Goal: Task Accomplishment & Management: Manage account settings

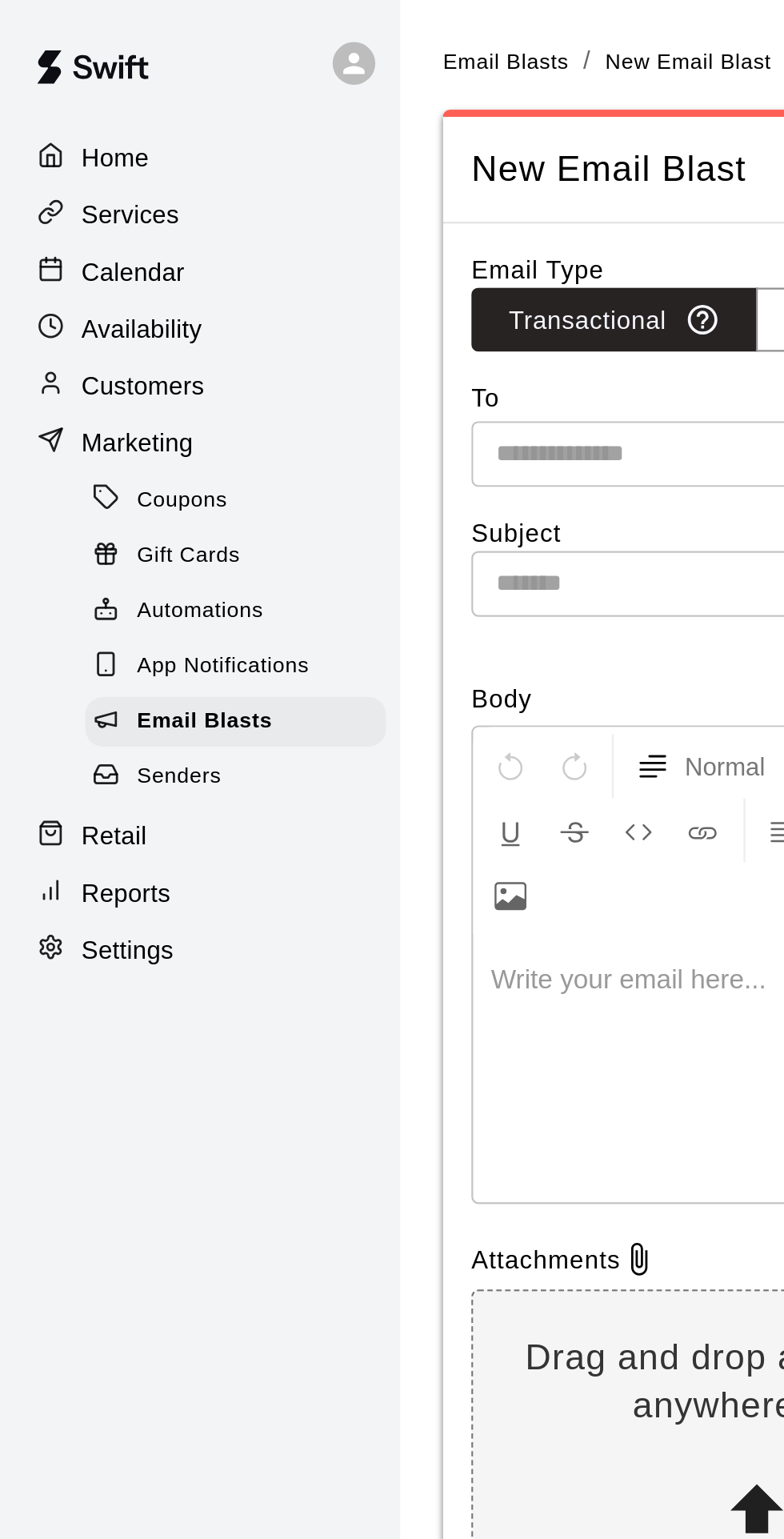
click at [73, 173] on p "Customers" at bounding box center [64, 173] width 55 height 16
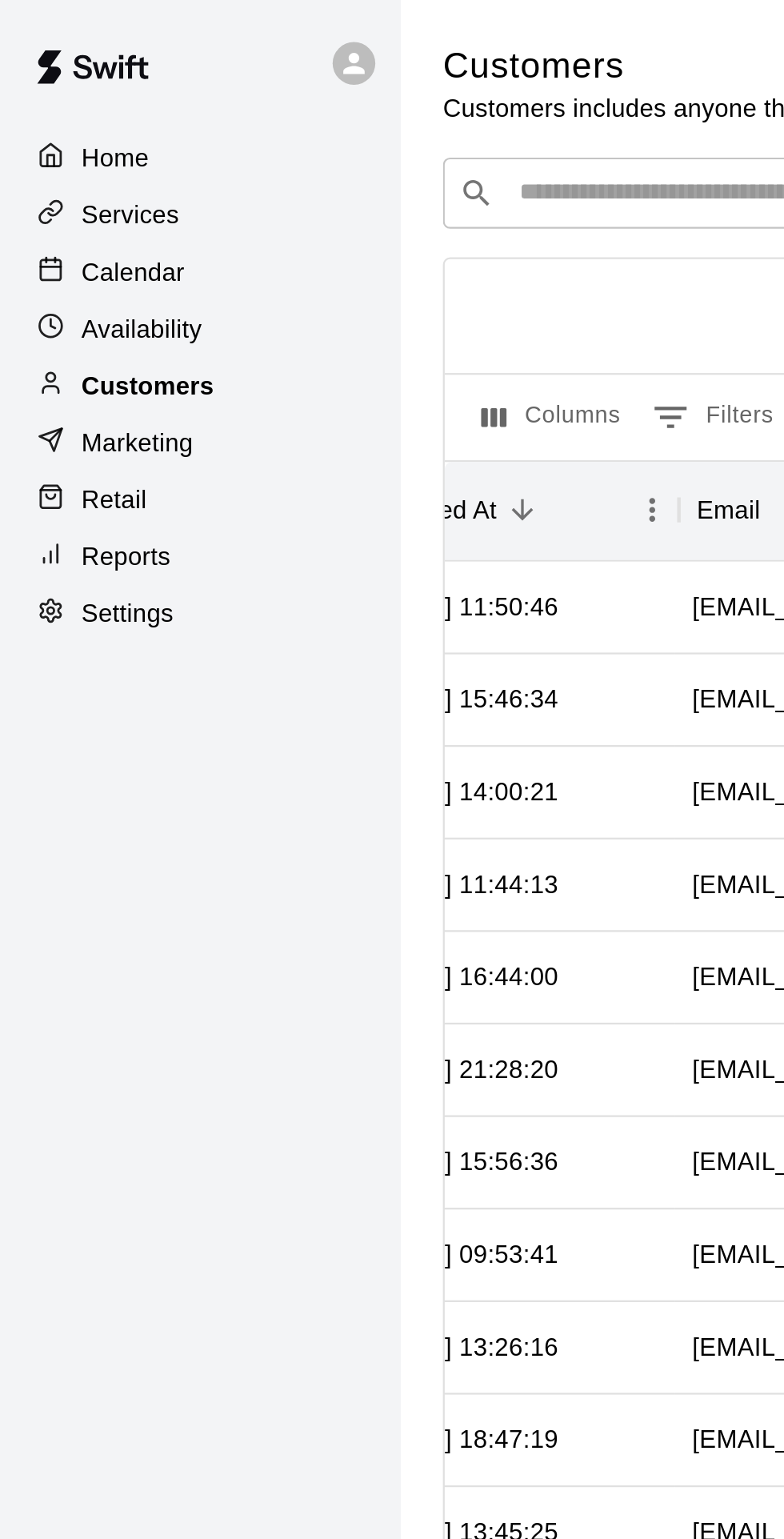
scroll to position [0, 238]
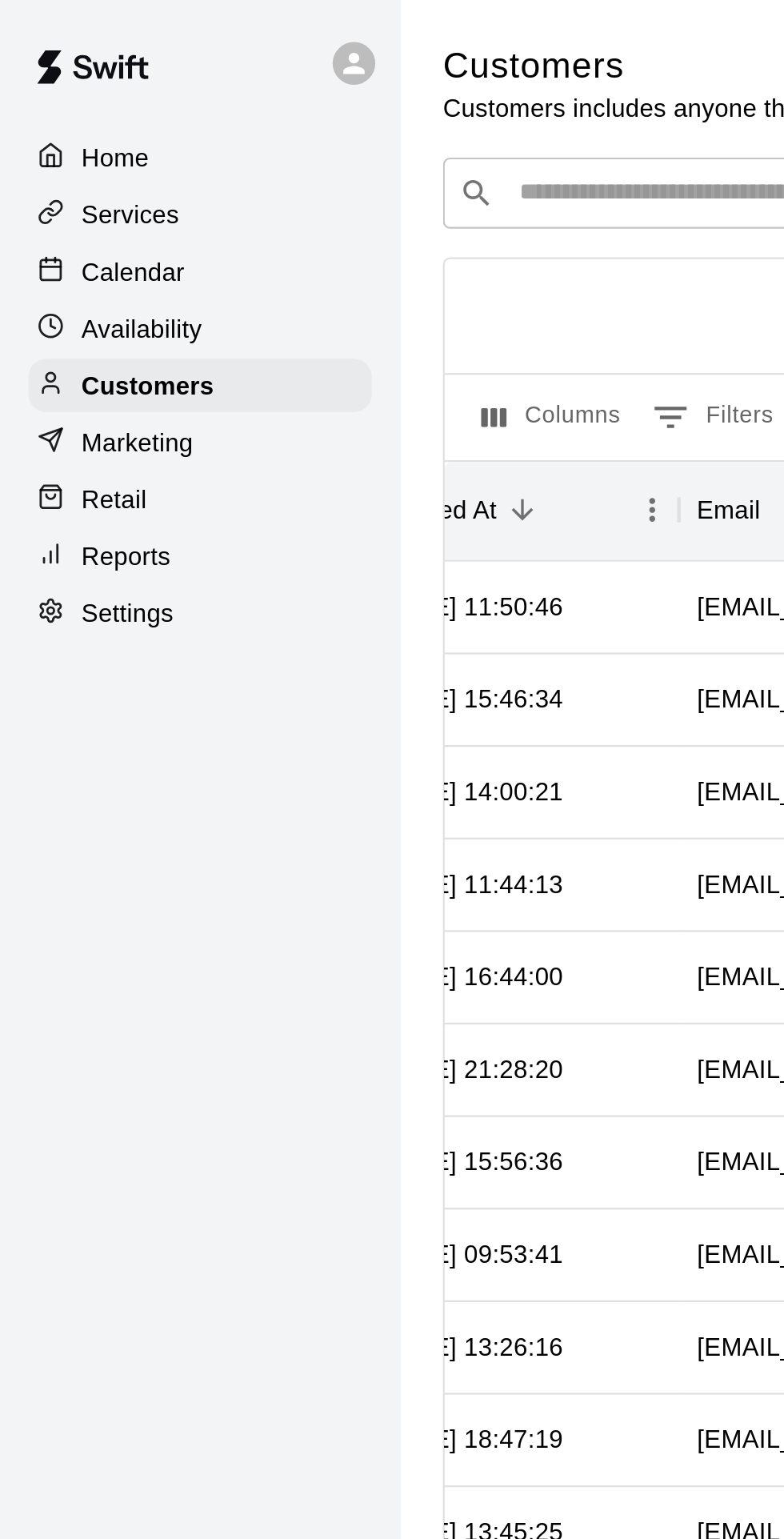
click at [267, 84] on input "Search customers by name or email" at bounding box center [450, 87] width 443 height 16
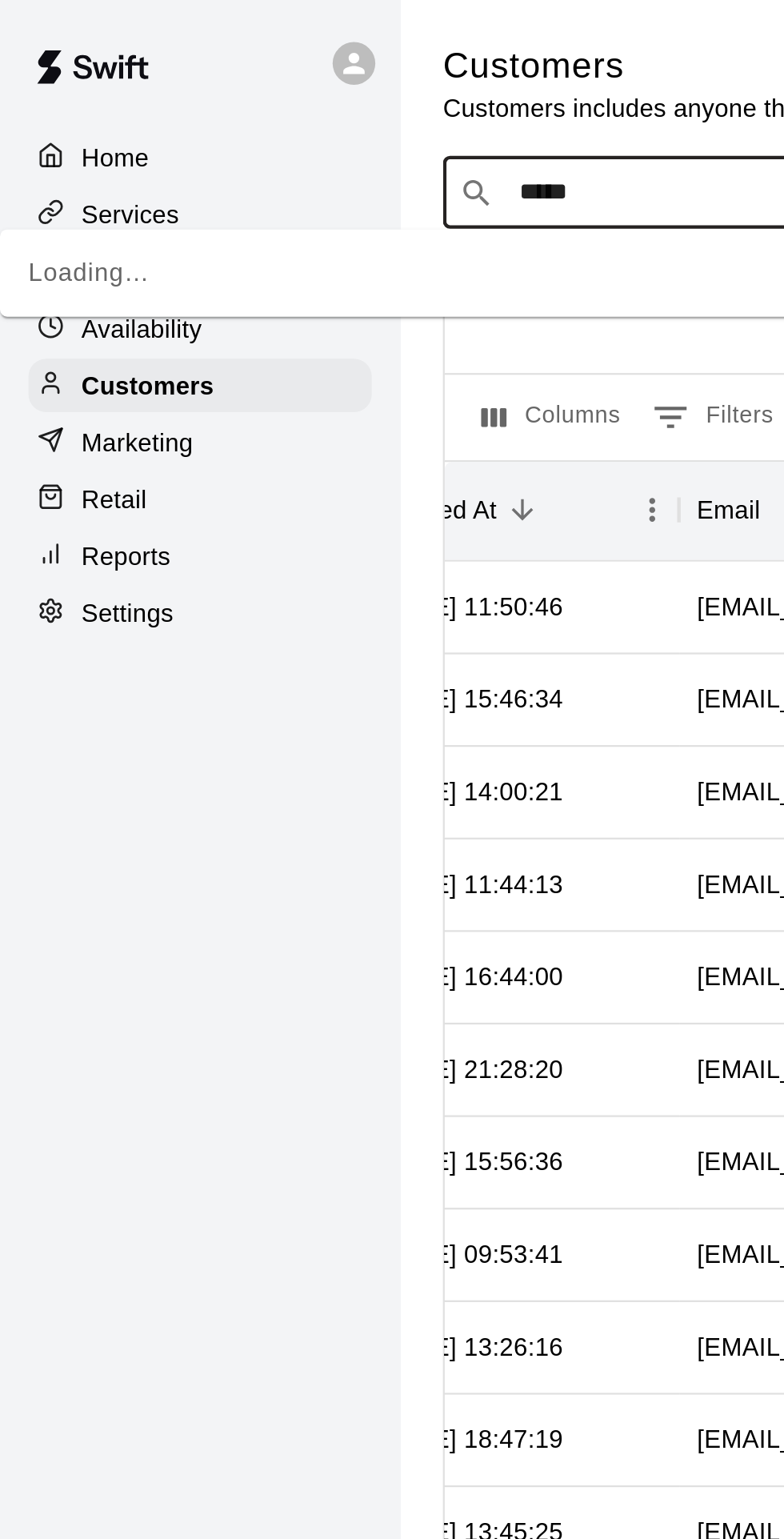
type input "******"
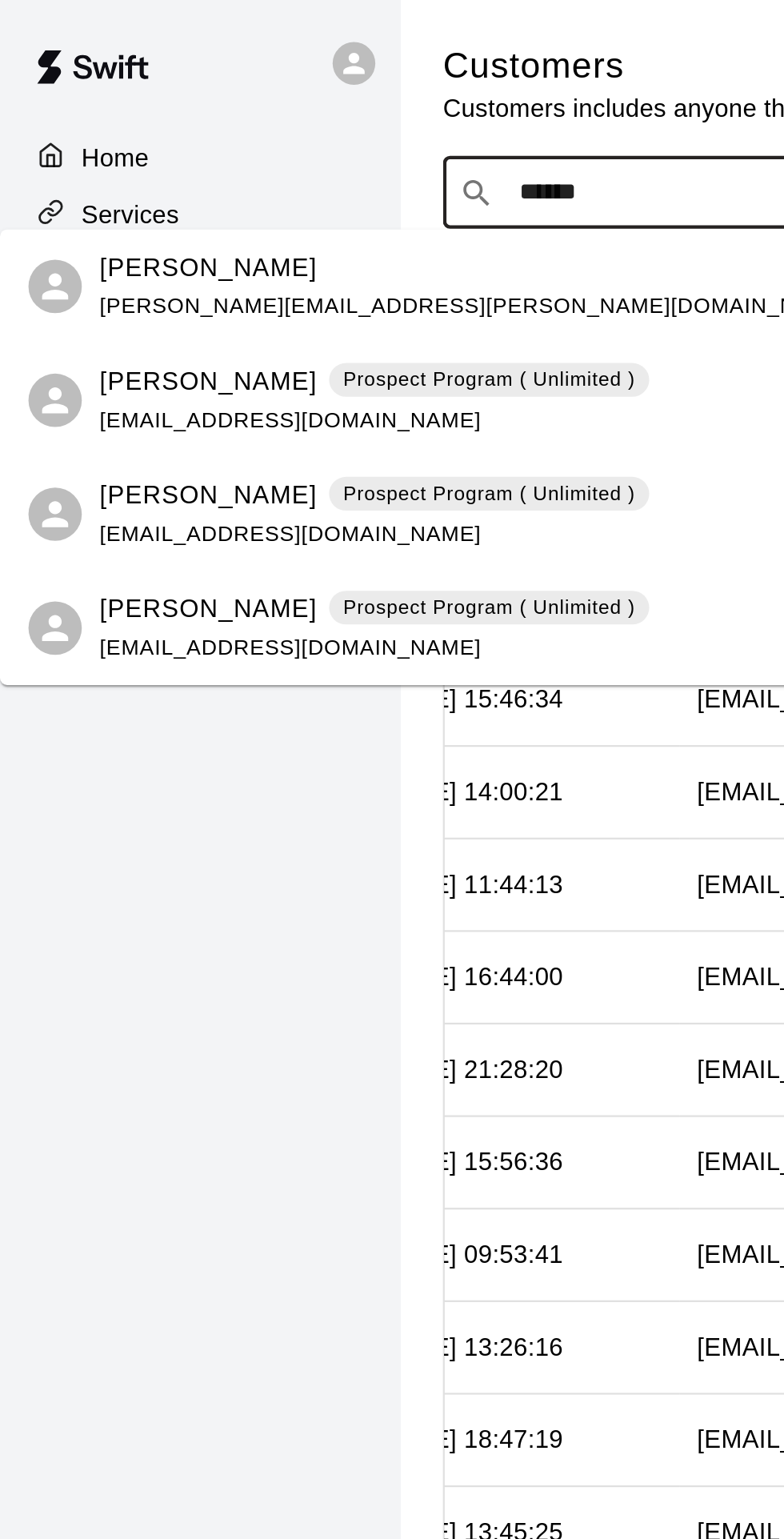
click at [169, 169] on p "Prospect Program ( Unlimited )" at bounding box center [220, 171] width 131 height 14
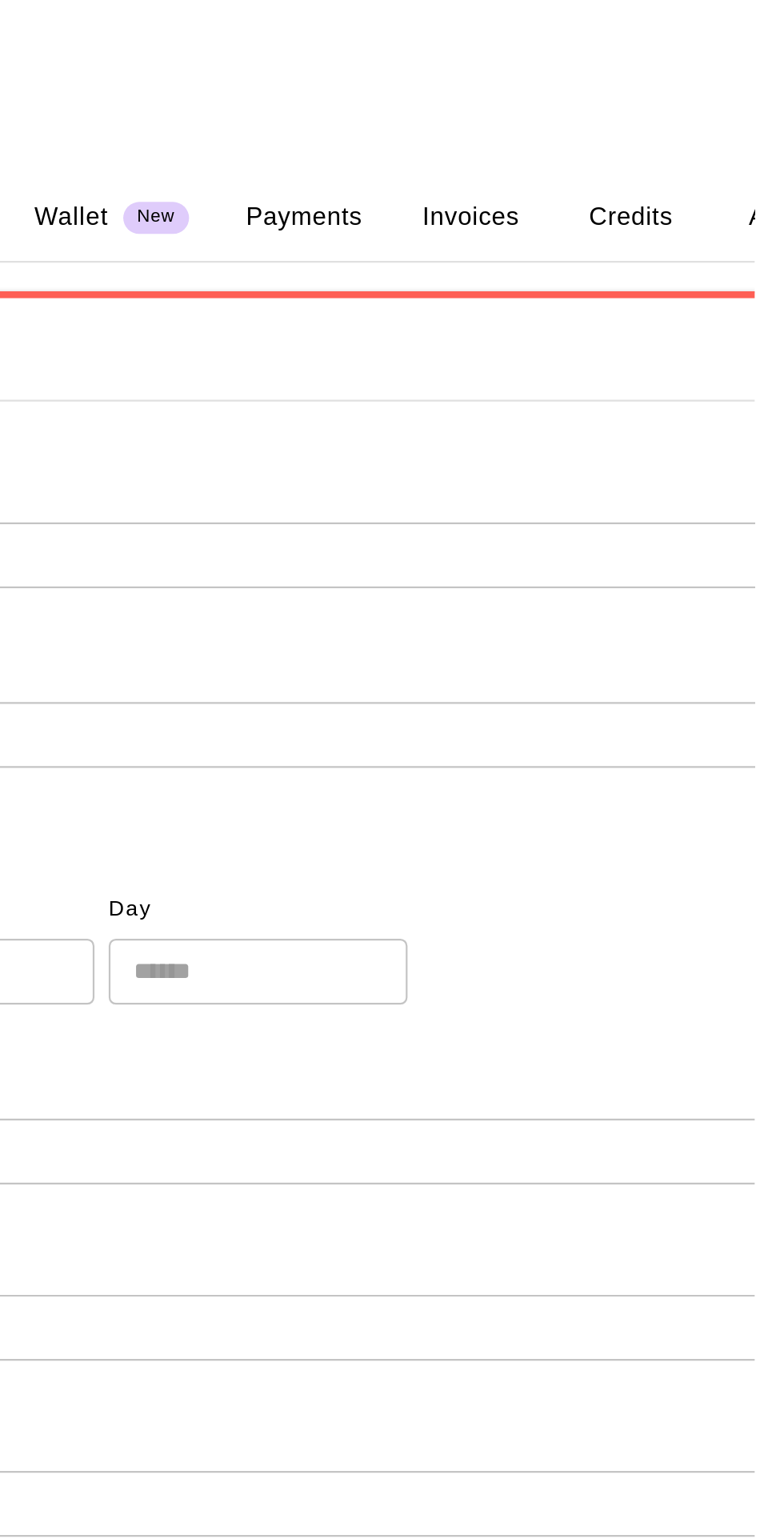
click at [728, 98] on button "Credits" at bounding box center [728, 98] width 72 height 38
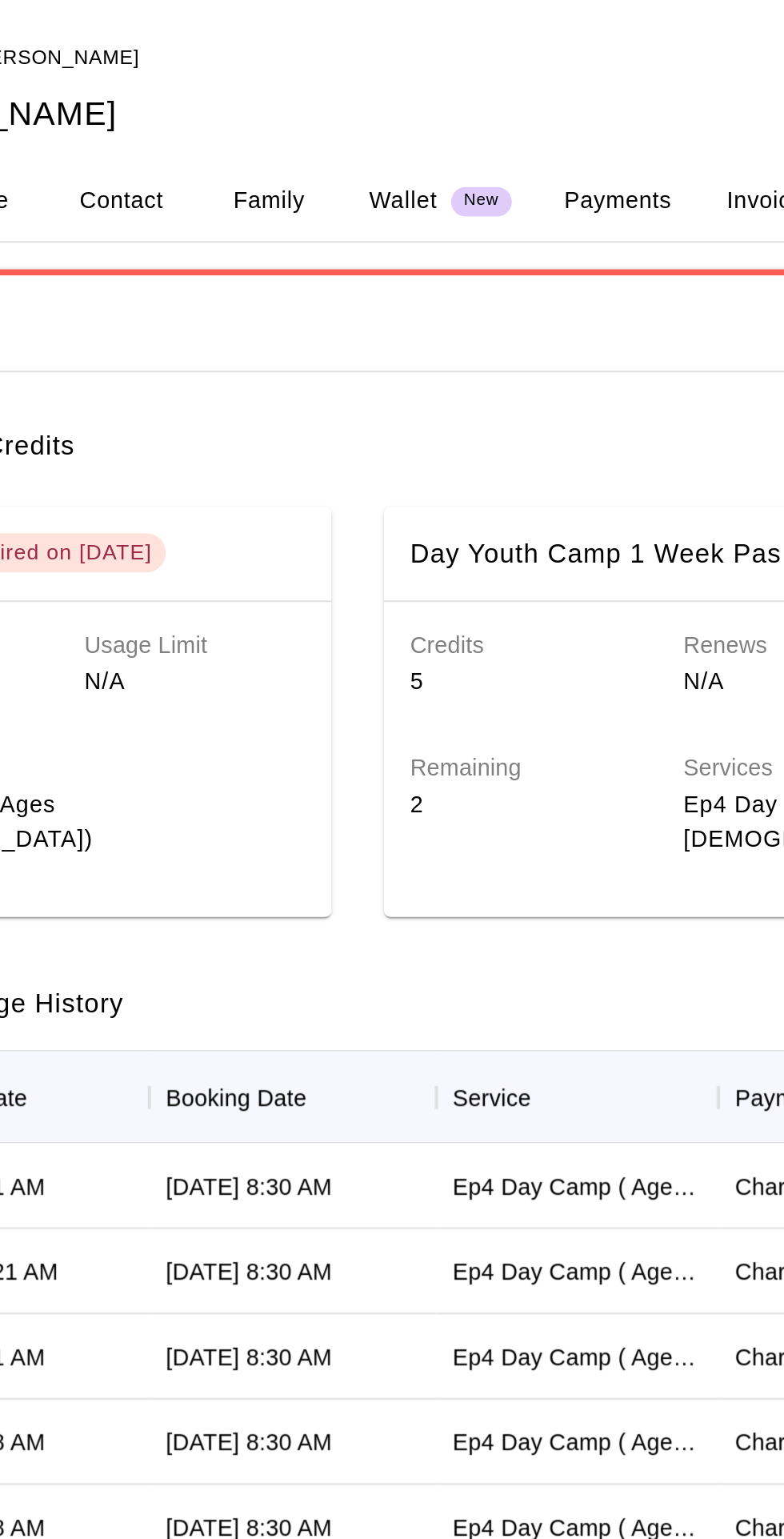
scroll to position [0, 178]
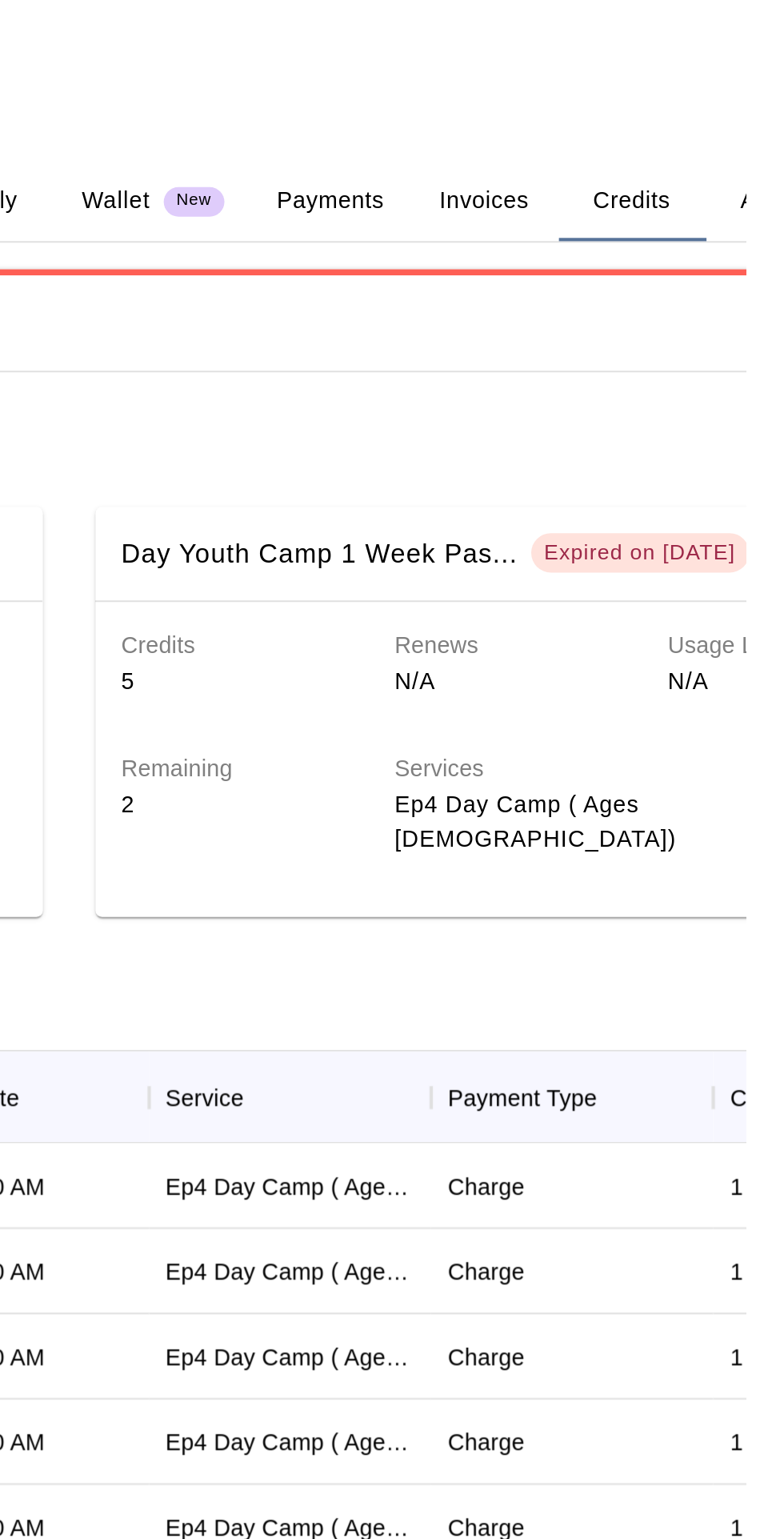
click at [584, 99] on button "Payments" at bounding box center [581, 98] width 78 height 38
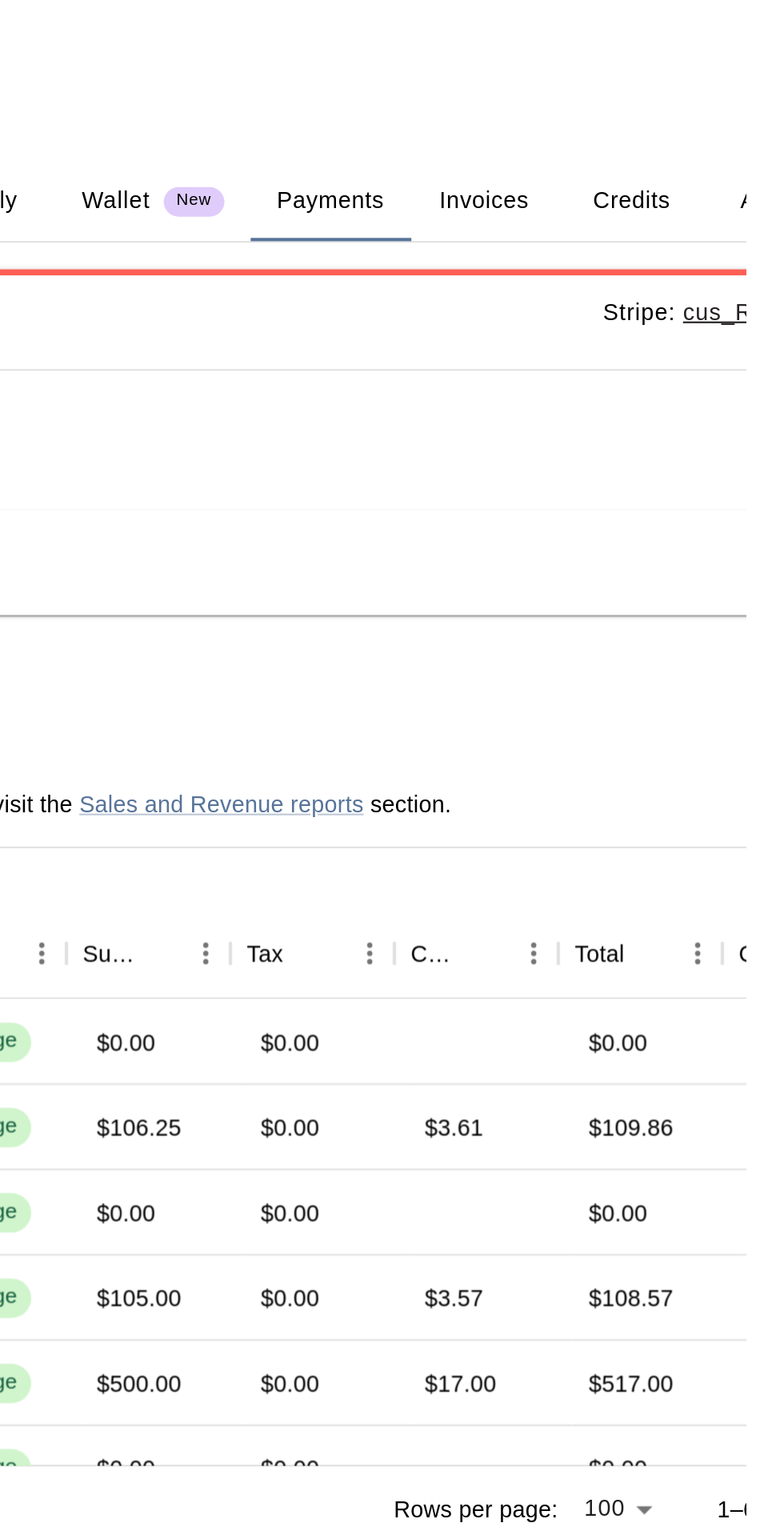
scroll to position [0, 421]
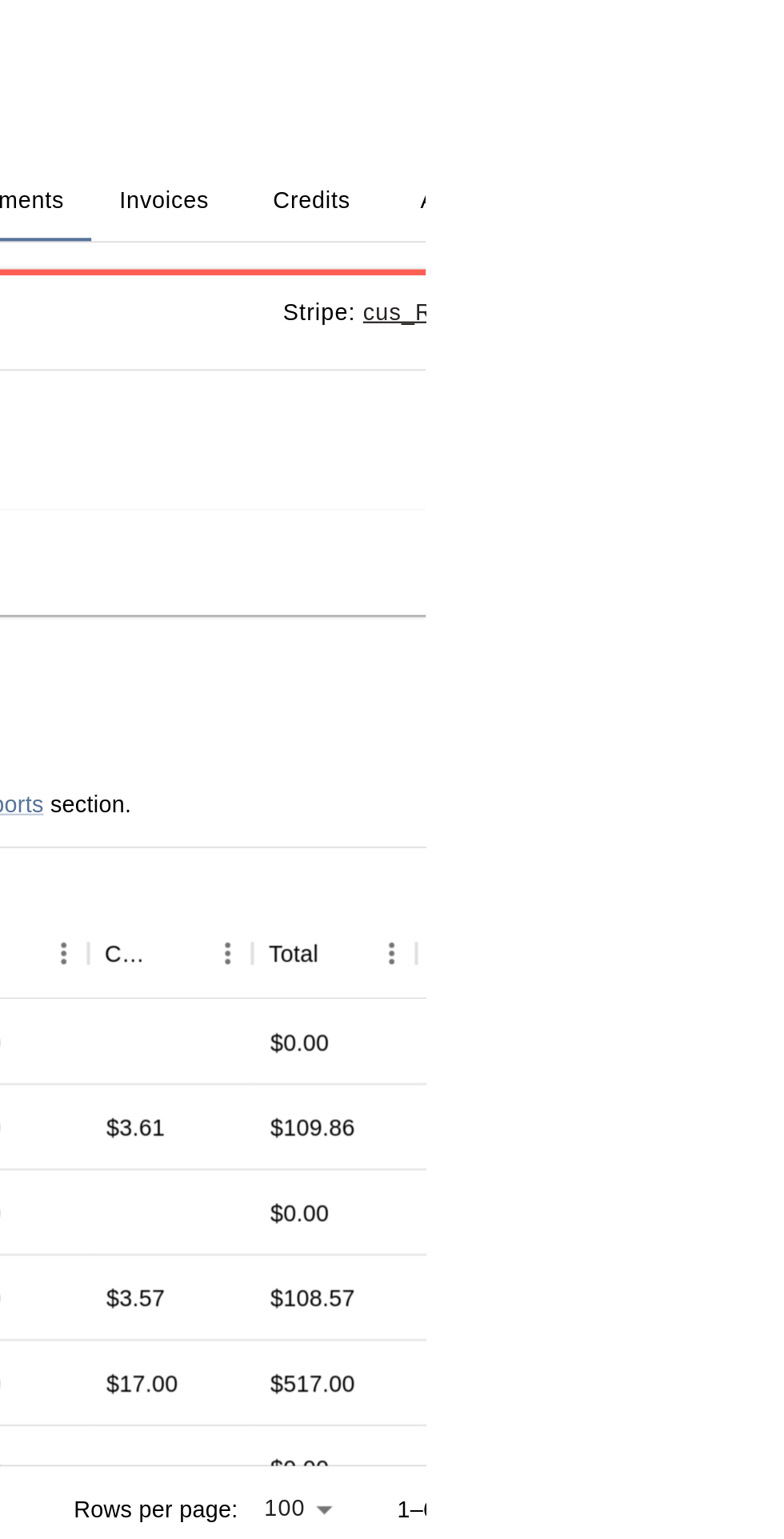
click at [783, 340] on div "Cards Add **** **** **** 3003 Make Default Visit Stripe dashboard Payment Histo…" at bounding box center [559, 486] width 720 height 583
click at [728, 98] on button "Credits" at bounding box center [728, 98] width 72 height 38
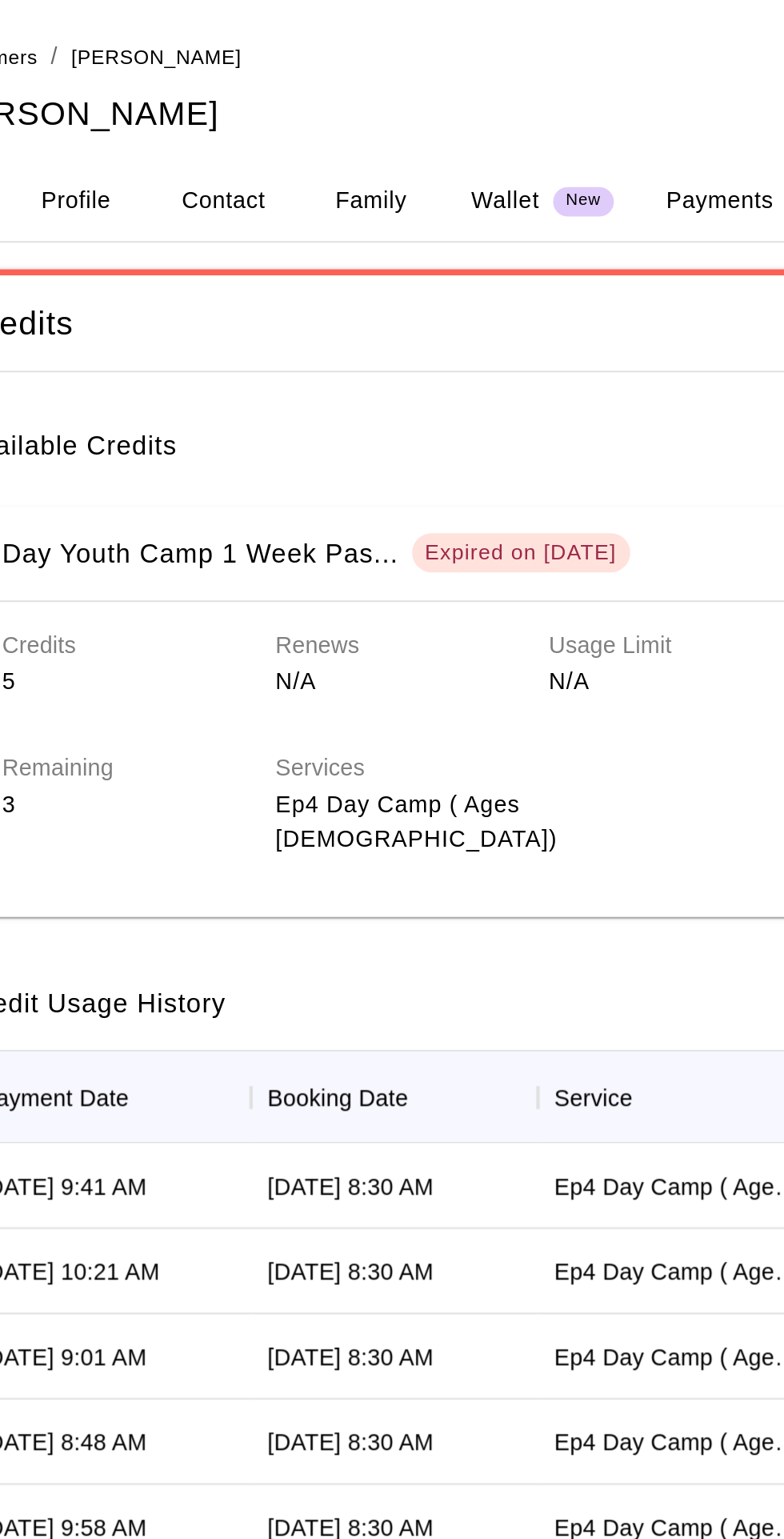
click at [506, 267] on div "Expired on [DATE]" at bounding box center [484, 269] width 94 height 14
click at [499, 276] on div "Expired on [DATE]" at bounding box center [484, 269] width 94 height 14
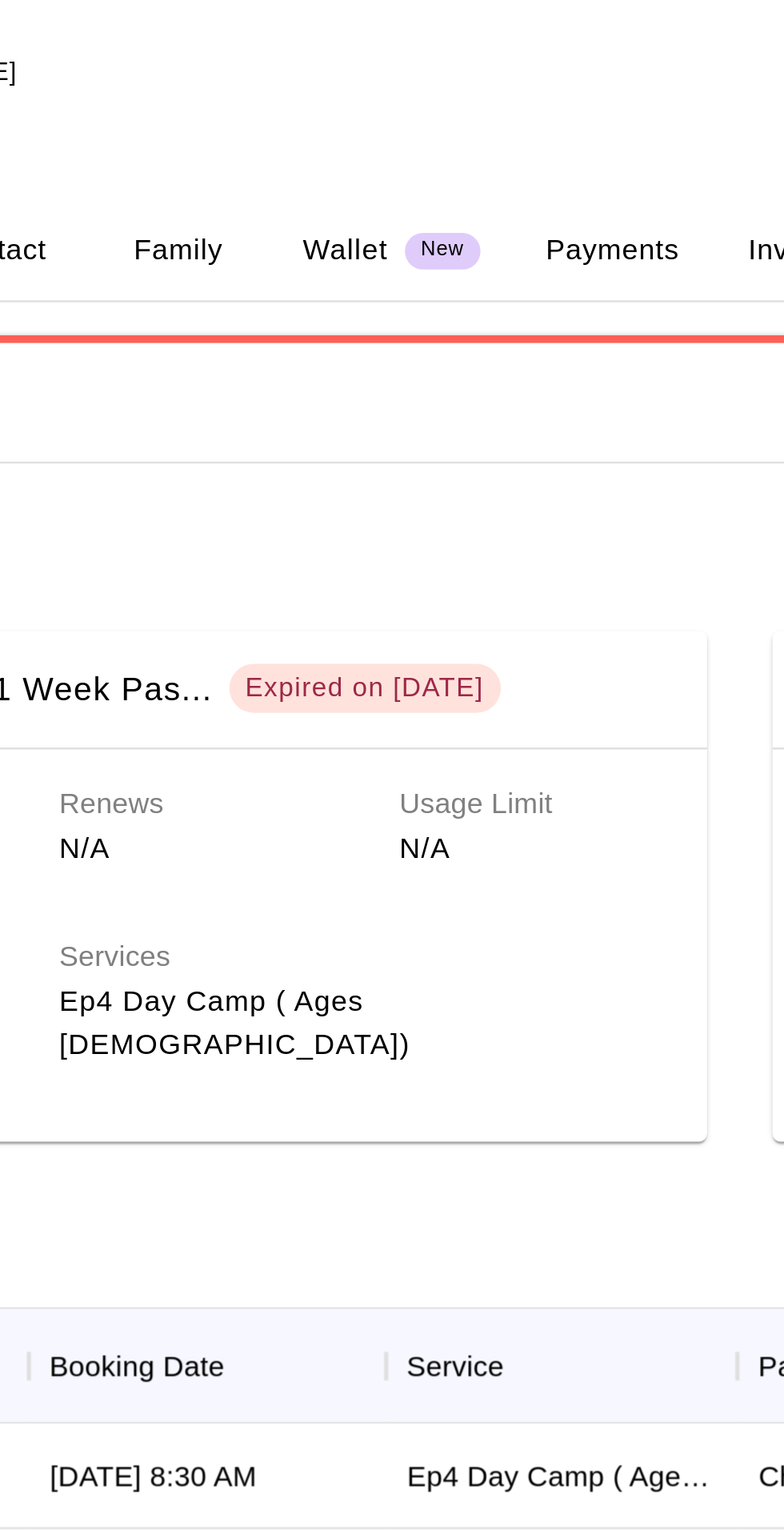
click at [555, 210] on h6 "Available Credits" at bounding box center [558, 212] width 694 height 34
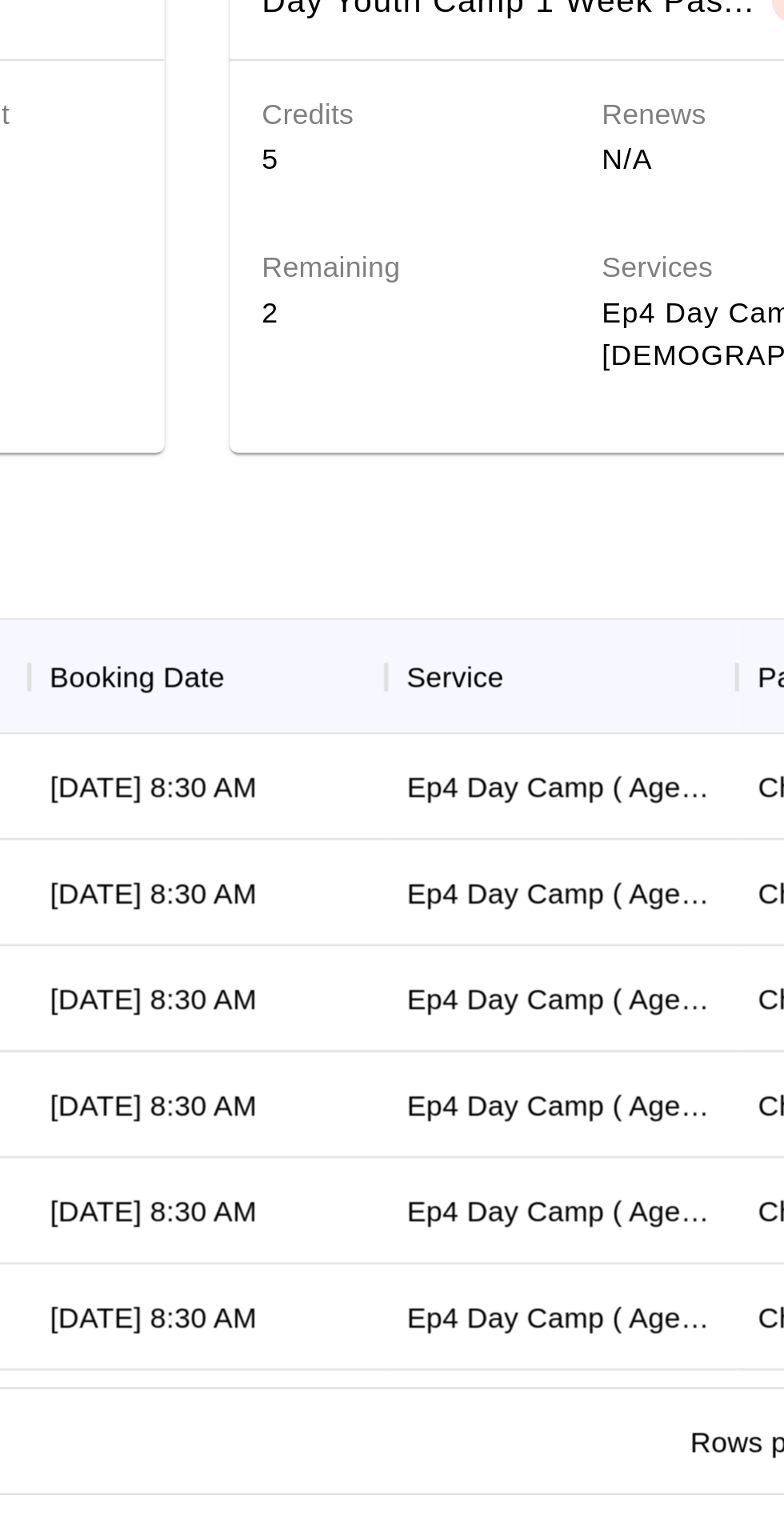
scroll to position [0, 638]
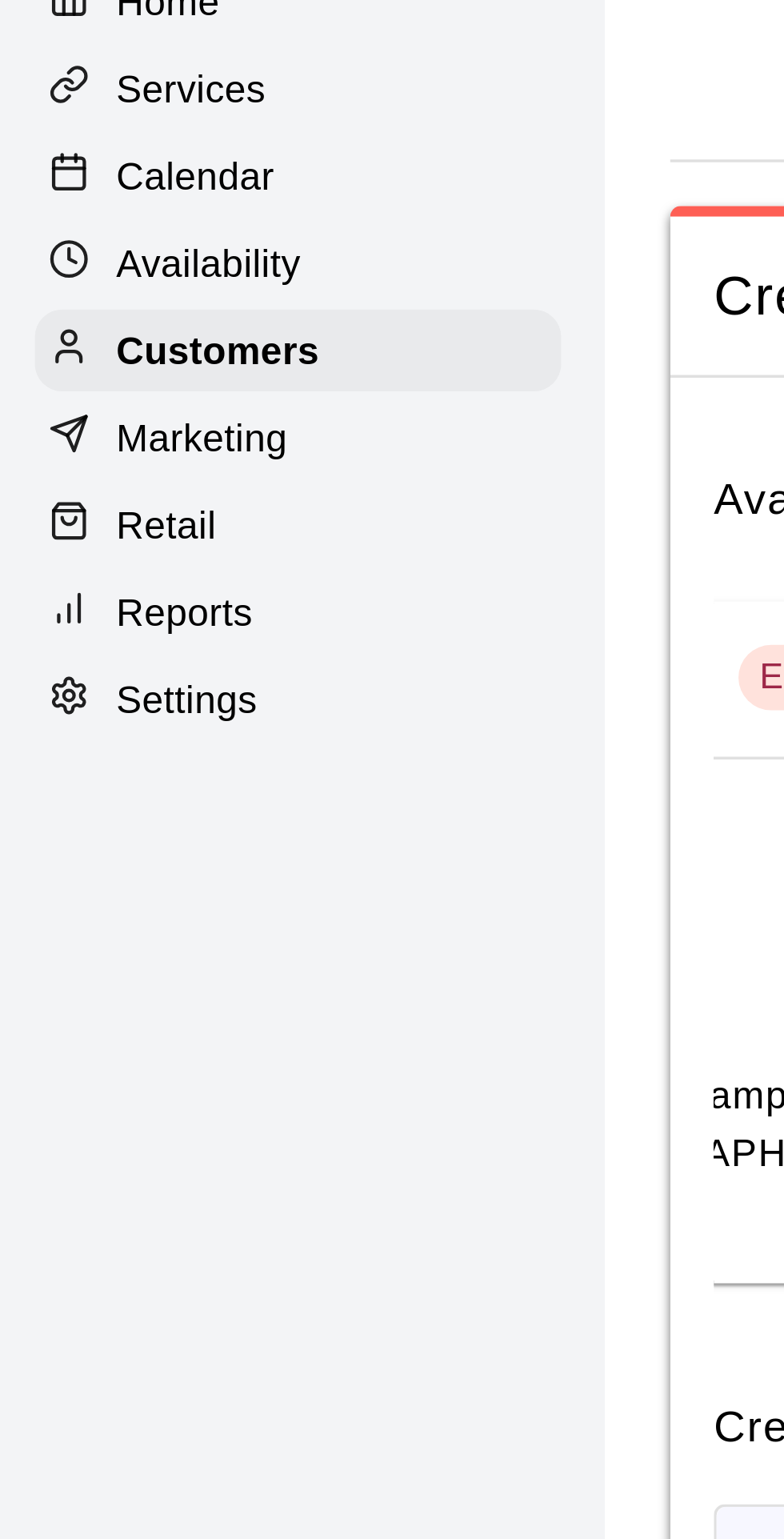
click at [66, 120] on p "Calendar" at bounding box center [60, 122] width 47 height 16
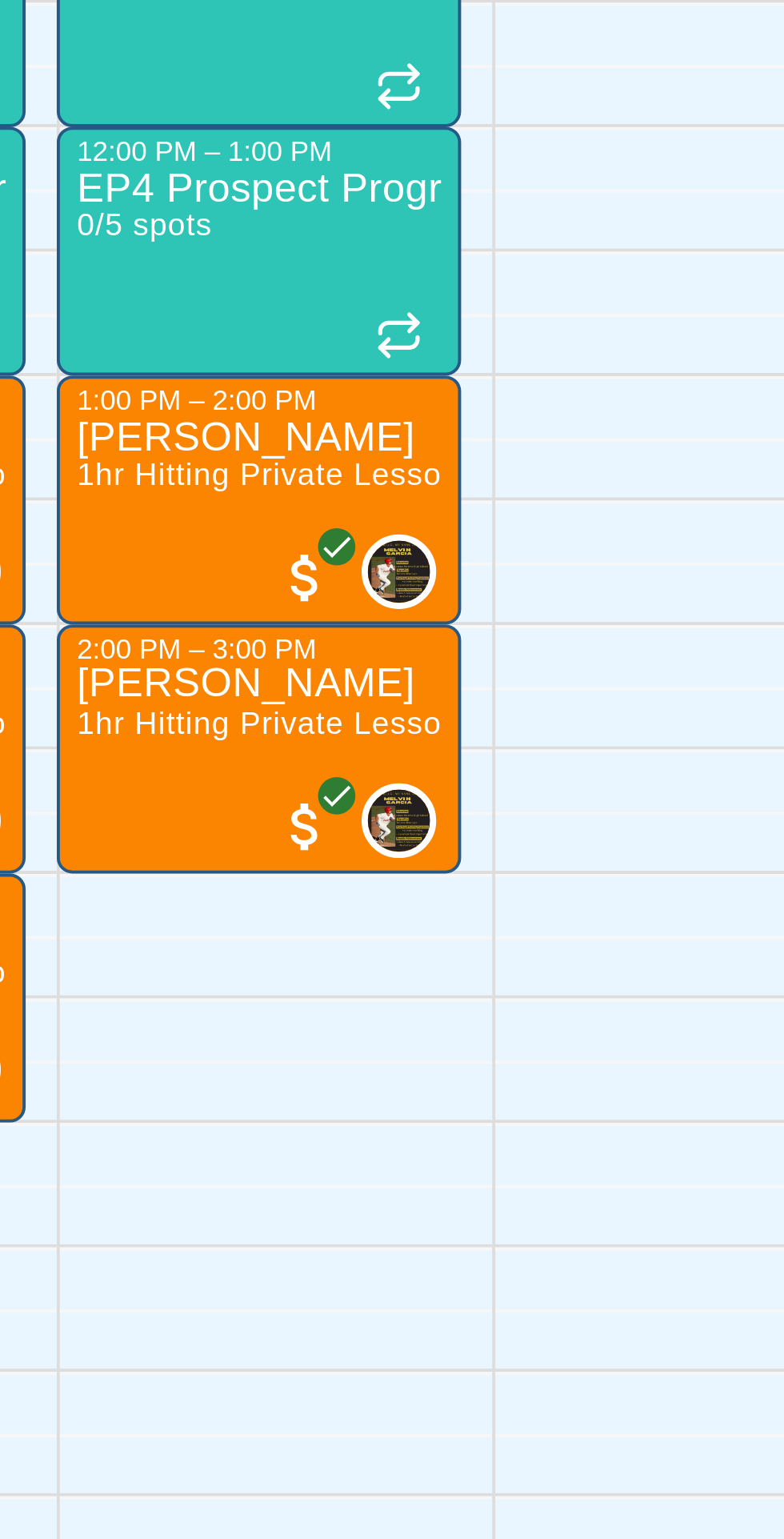
scroll to position [0, 107]
